Goal: Information Seeking & Learning: Learn about a topic

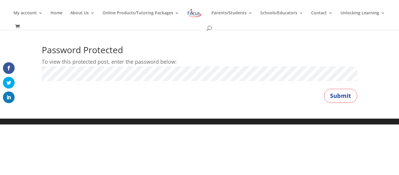
click at [324, 89] on button "Submit" at bounding box center [340, 96] width 33 height 14
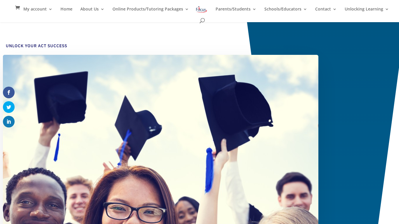
scroll to position [32, 0]
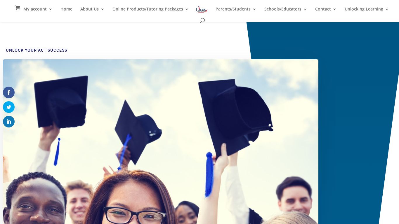
click at [240, 174] on img at bounding box center [161, 217] width 316 height 316
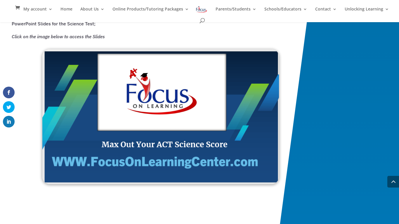
scroll to position [945, 0]
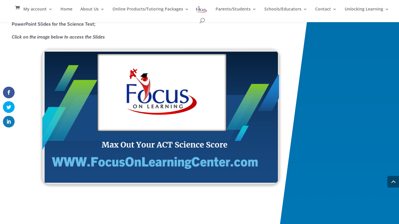
click at [182, 162] on img at bounding box center [160, 117] width 237 height 135
